Goal: Check status: Check status

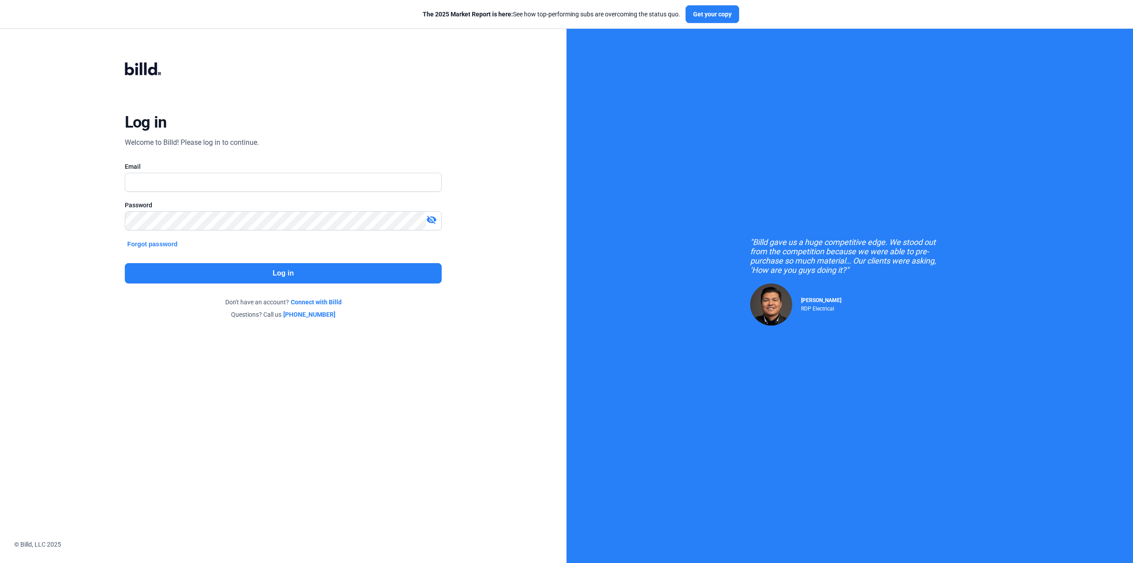
scroll to position [468, 0]
type input "[EMAIL_ADDRESS][DOMAIN_NAME]"
click at [290, 274] on button "Log in" at bounding box center [283, 273] width 317 height 20
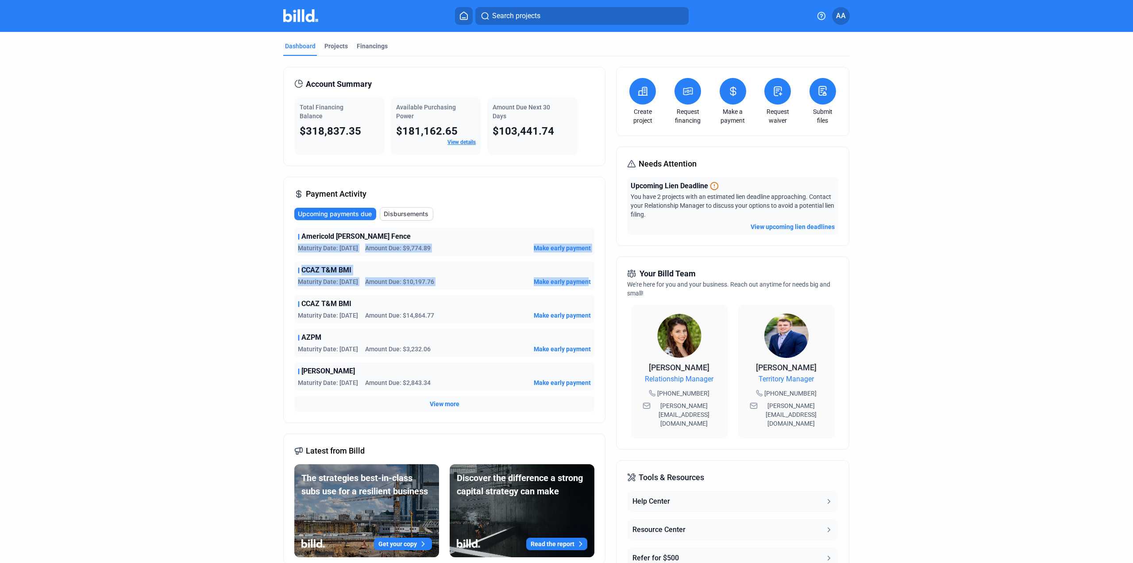
drag, startPoint x: 301, startPoint y: 249, endPoint x: 550, endPoint y: 237, distance: 249.1
type textarea "Maturity Date: [DATE] Amount Due: $9,774.89 Make early payment CCAZ T&M BMI Mat…"
click at [584, 280] on div "Americold [PERSON_NAME] Fence Maturity Date: [DATE] Amount Due: $9,774.89 Make …" at bounding box center [444, 320] width 300 height 184
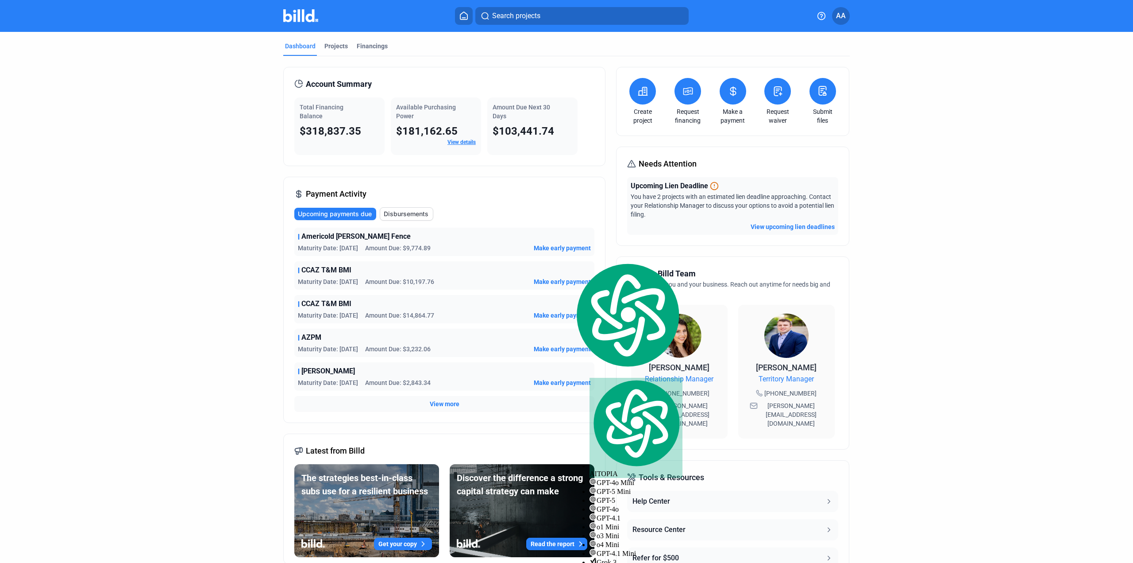
click at [912, 308] on dashboard "Dashboard Projects Financings Account Summary Total Financing Balance $318,837.…" at bounding box center [567, 334] width 1020 height 605
